Goal: Information Seeking & Learning: Learn about a topic

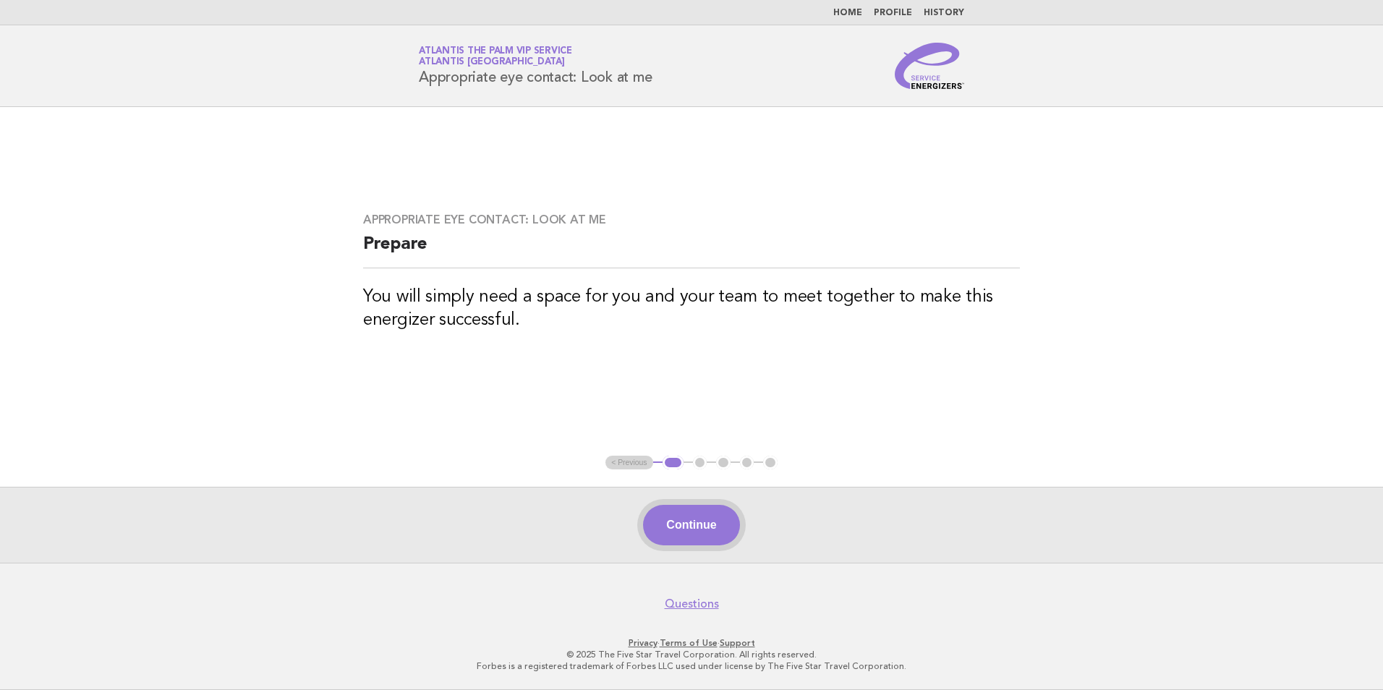
click at [684, 527] on button "Continue" at bounding box center [691, 525] width 96 height 41
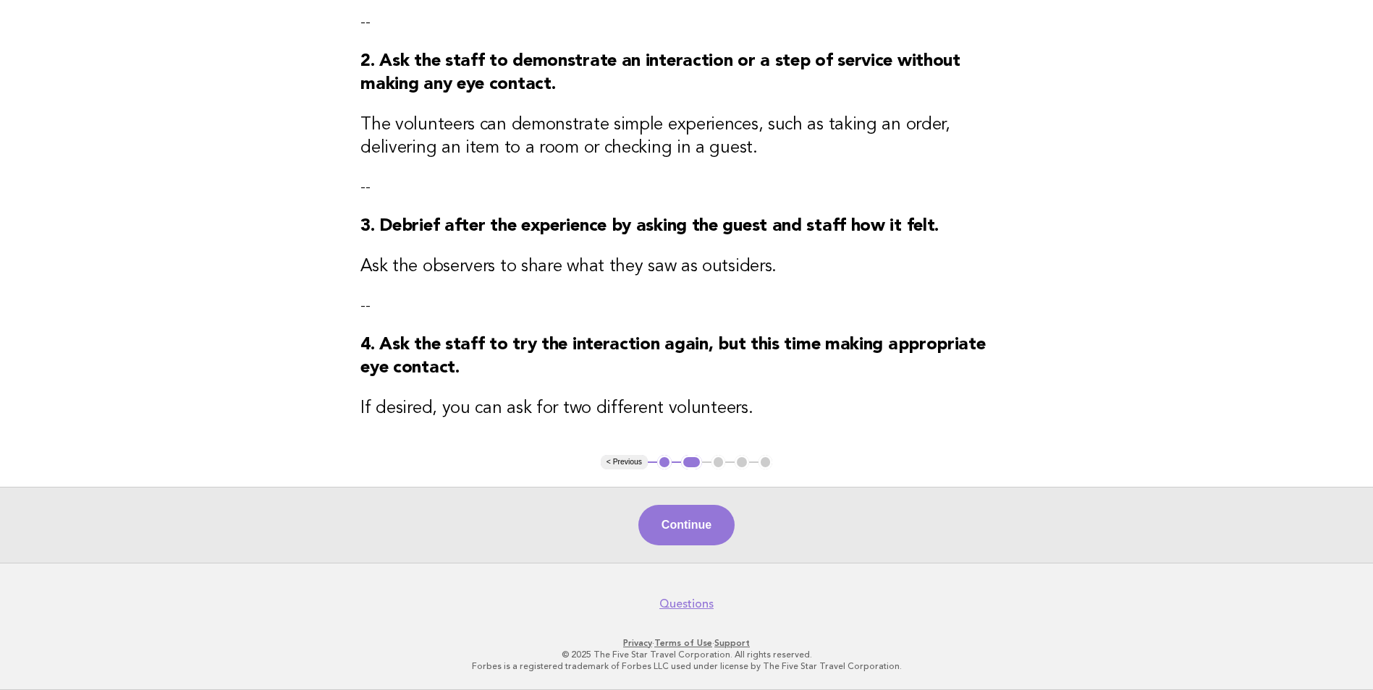
click at [677, 517] on button "Continue" at bounding box center [686, 525] width 96 height 41
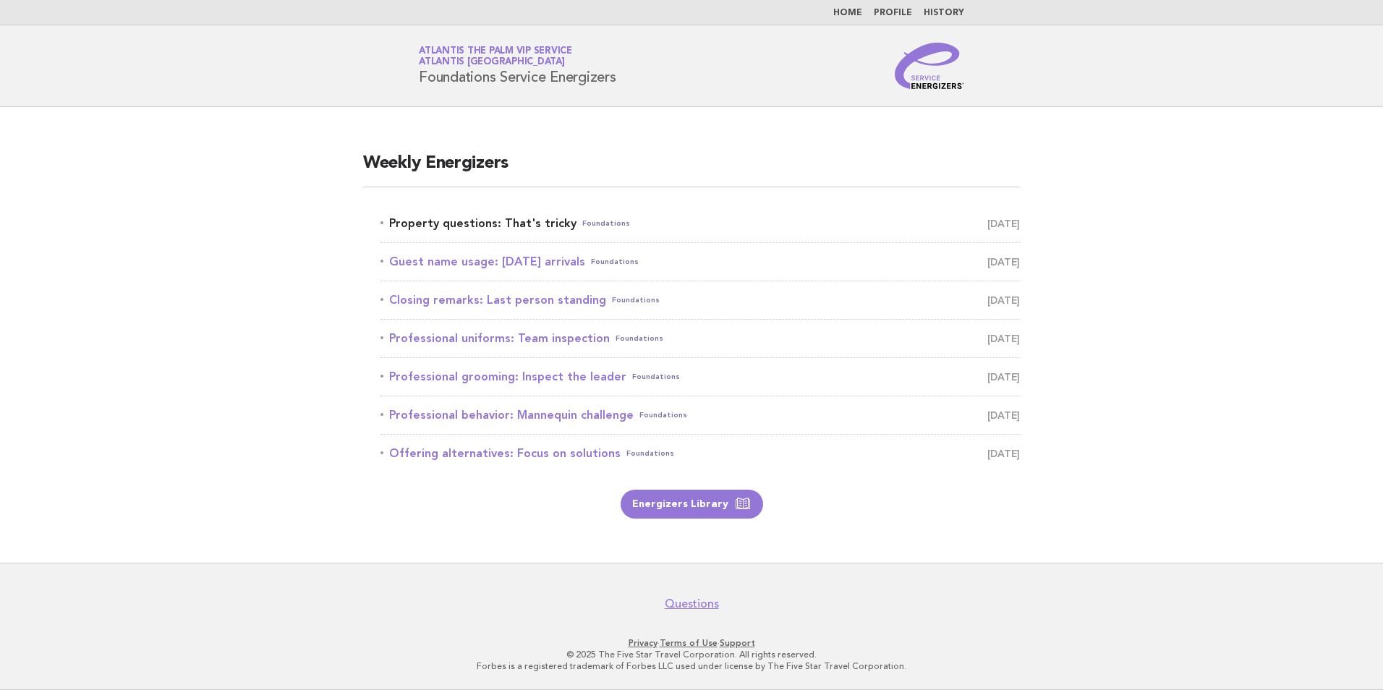
click at [831, 228] on link "Property questions: That's tricky Foundations August 31" at bounding box center [701, 223] width 640 height 20
click at [508, 223] on link "Property questions: That's tricky Foundations August 31" at bounding box center [701, 223] width 640 height 20
click at [670, 503] on link "Energizers Library" at bounding box center [692, 504] width 143 height 29
click at [407, 220] on link "Property questions: That's tricky Foundations August 31" at bounding box center [701, 223] width 640 height 20
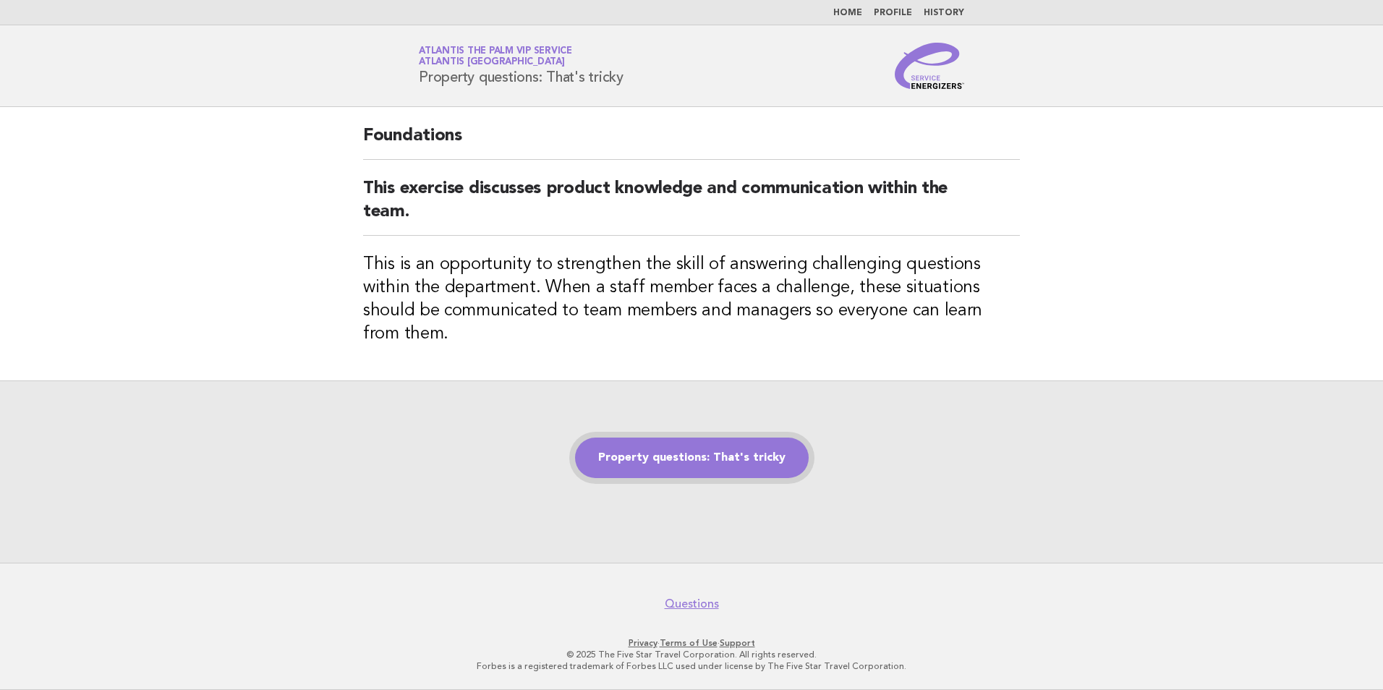
click at [720, 445] on link "Property questions: That's tricky" at bounding box center [692, 458] width 234 height 41
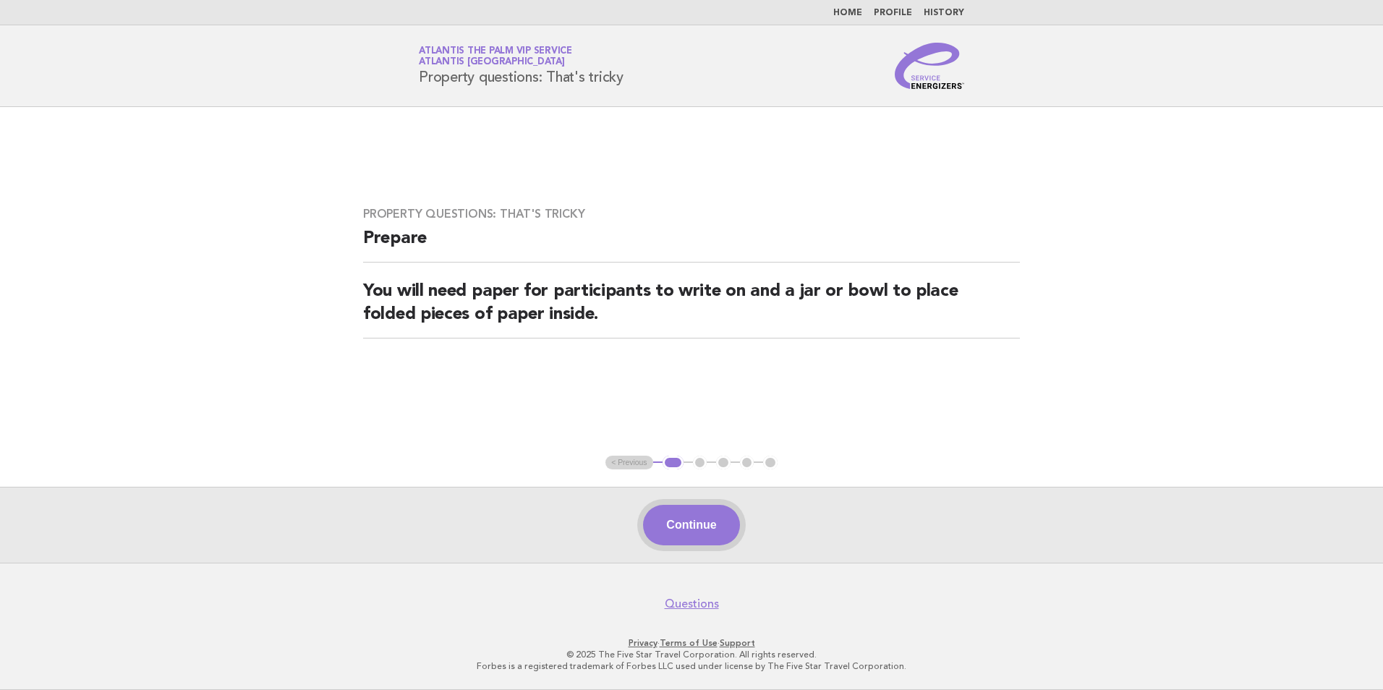
click at [671, 525] on button "Continue" at bounding box center [691, 525] width 96 height 41
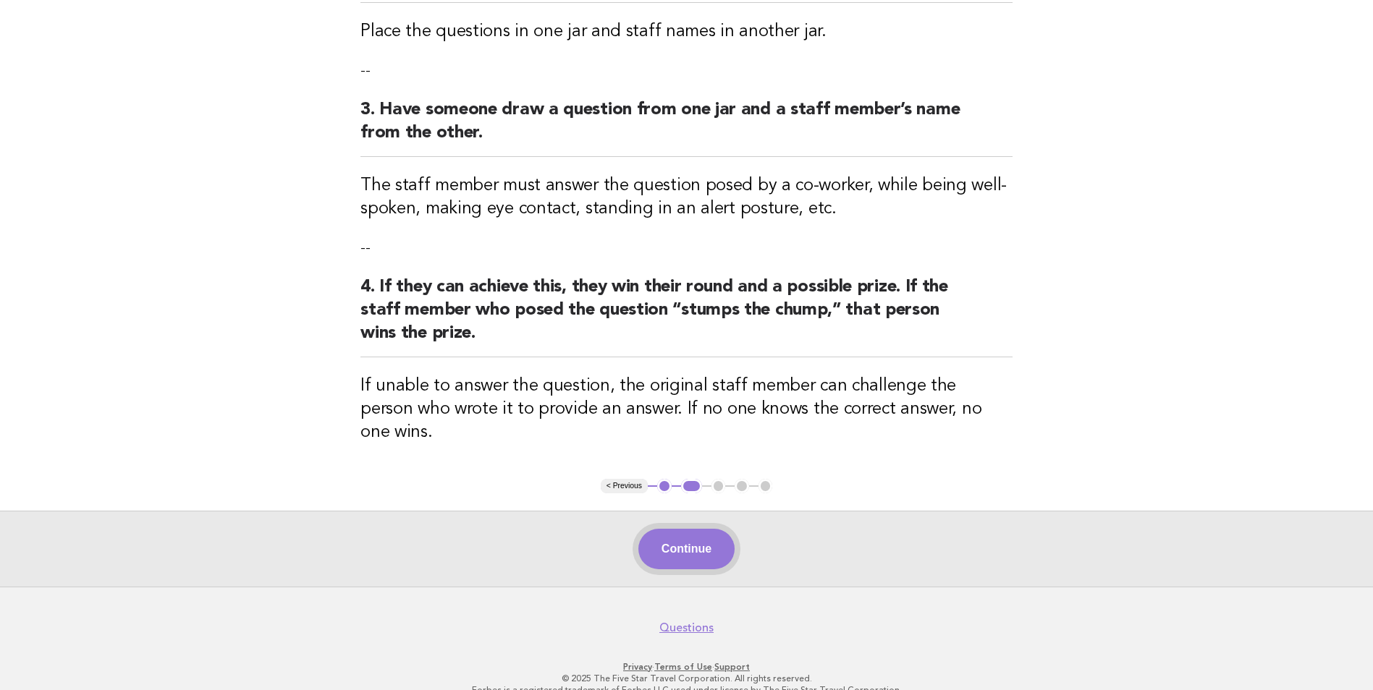
click at [677, 529] on button "Continue" at bounding box center [686, 549] width 96 height 41
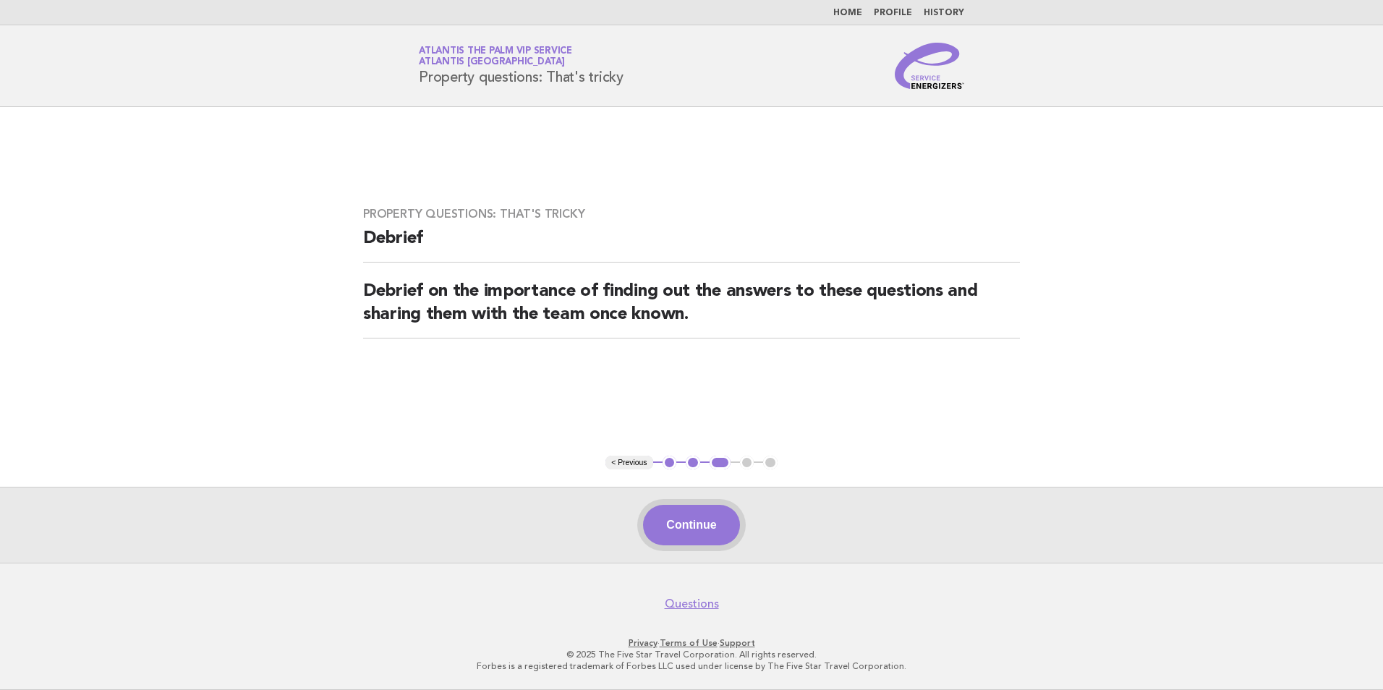
click at [695, 527] on button "Continue" at bounding box center [691, 525] width 96 height 41
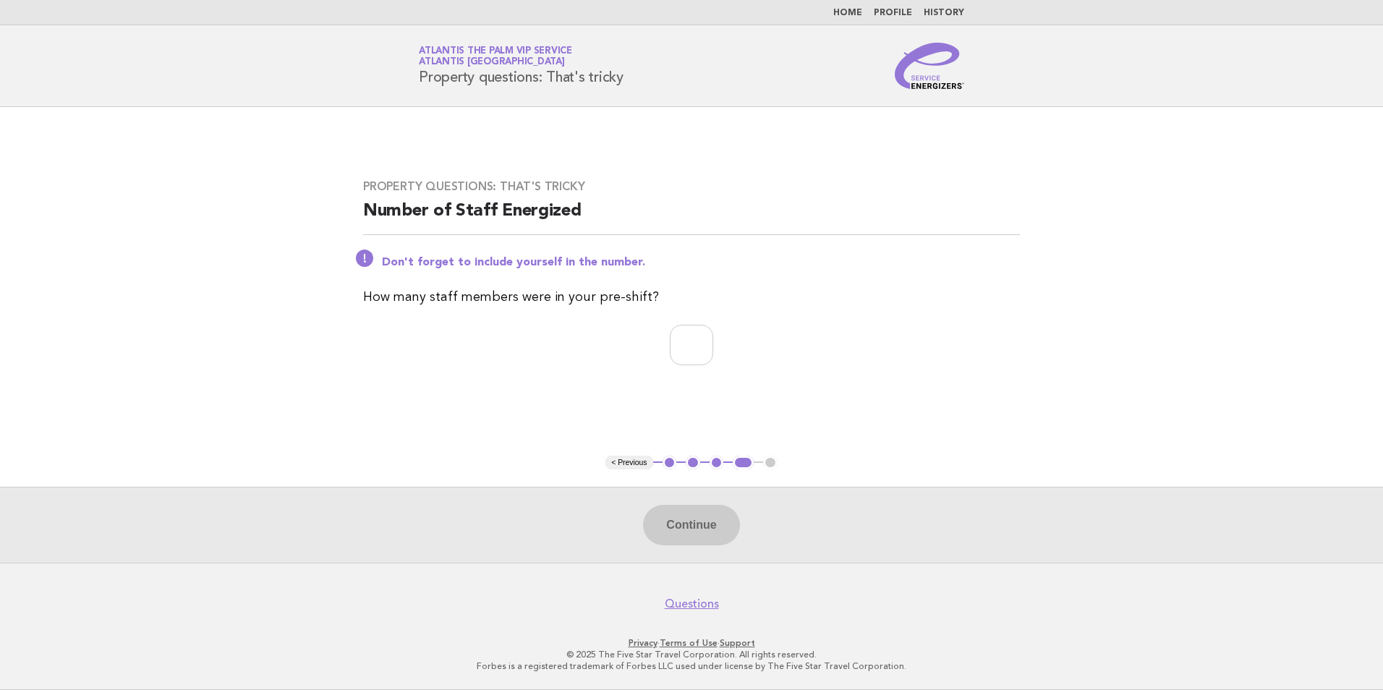
click at [695, 527] on div "Continue" at bounding box center [691, 525] width 1383 height 76
click at [678, 342] on input "number" at bounding box center [691, 345] width 43 height 41
type input "*"
click at [694, 525] on button "Continue" at bounding box center [691, 525] width 96 height 41
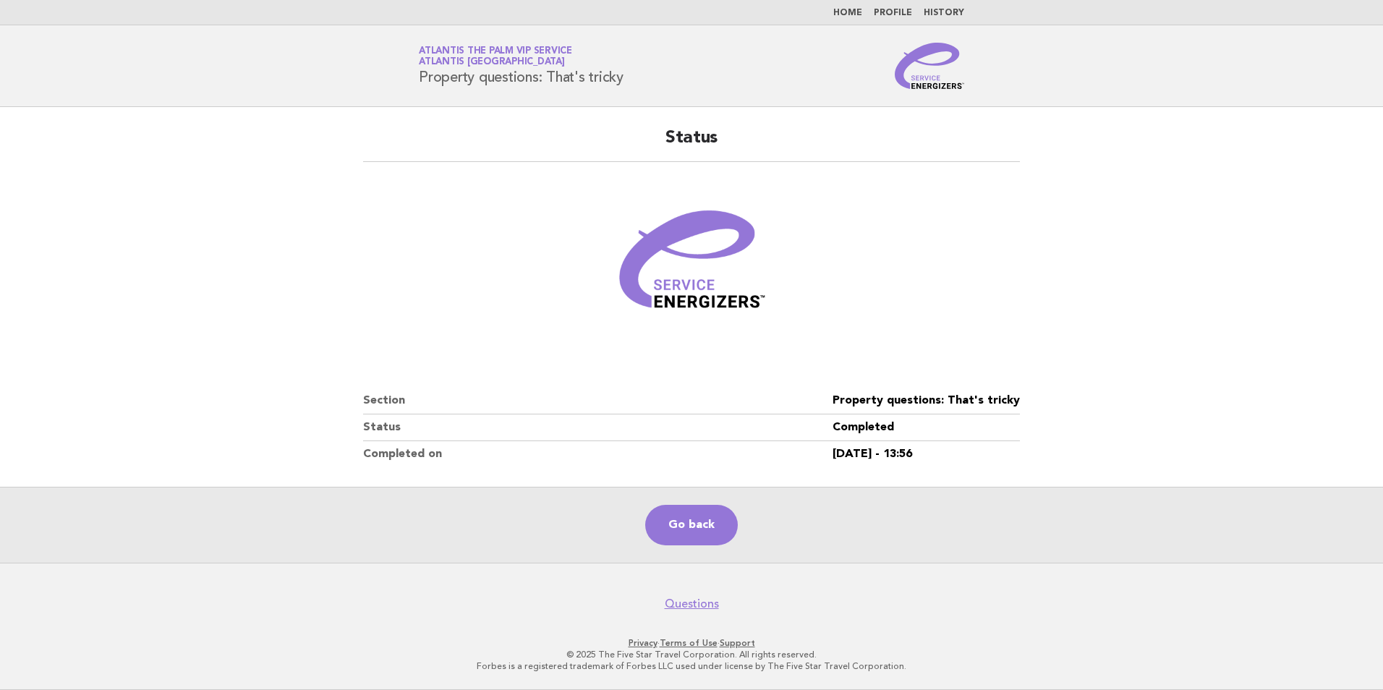
click at [1223, 41] on header "Service Energizers Atlantis The Palm VIP Service Atlantis Dubai Property questi…" at bounding box center [691, 66] width 1383 height 82
